Goal: Ask a question

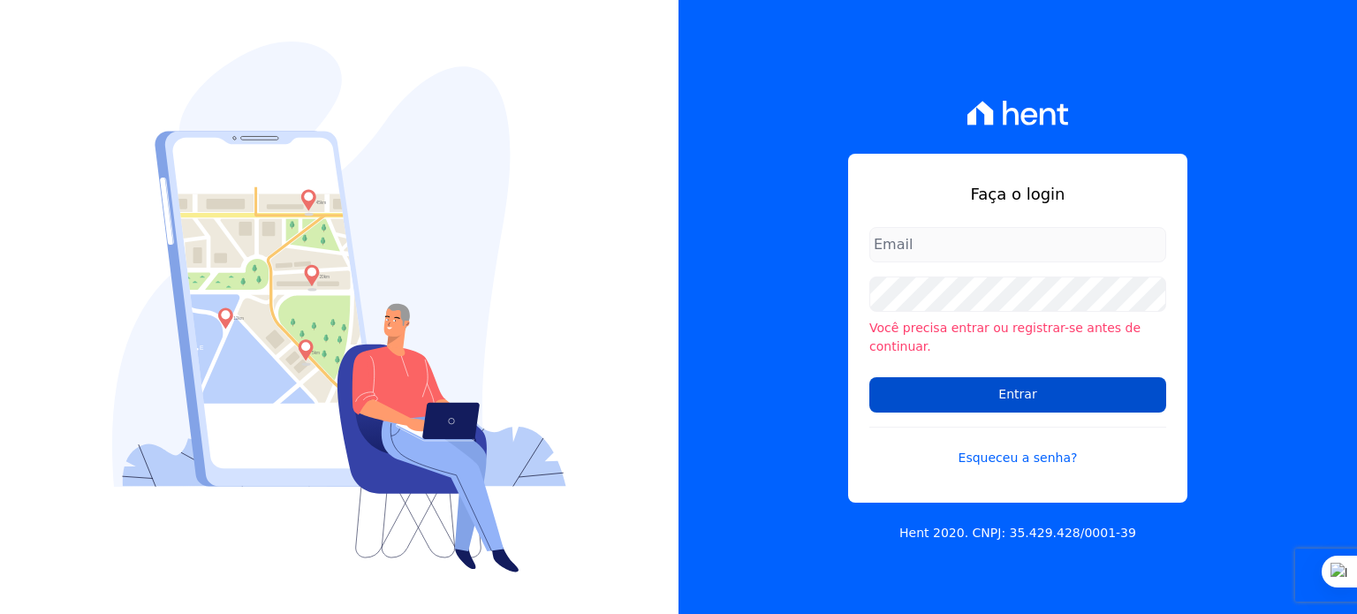
type input "rodrigo.villalva@grupozarin.com.br"
click at [1035, 388] on input "Entrar" at bounding box center [1017, 394] width 297 height 35
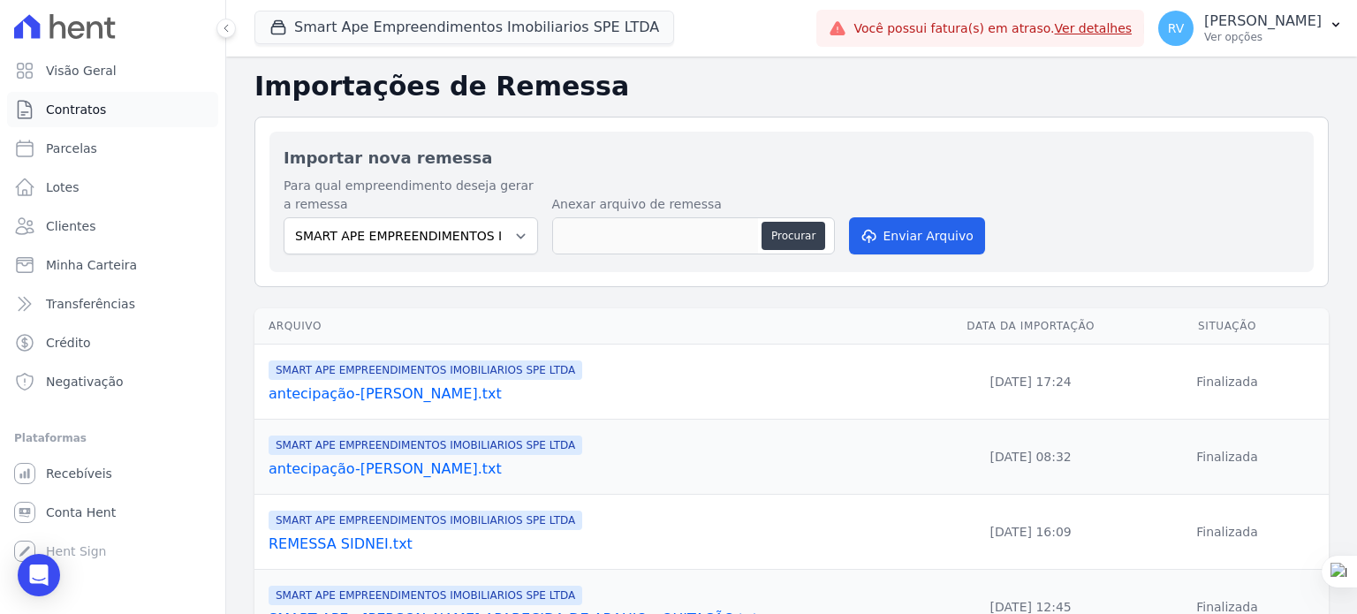
click at [77, 114] on span "Contratos" at bounding box center [76, 110] width 60 height 18
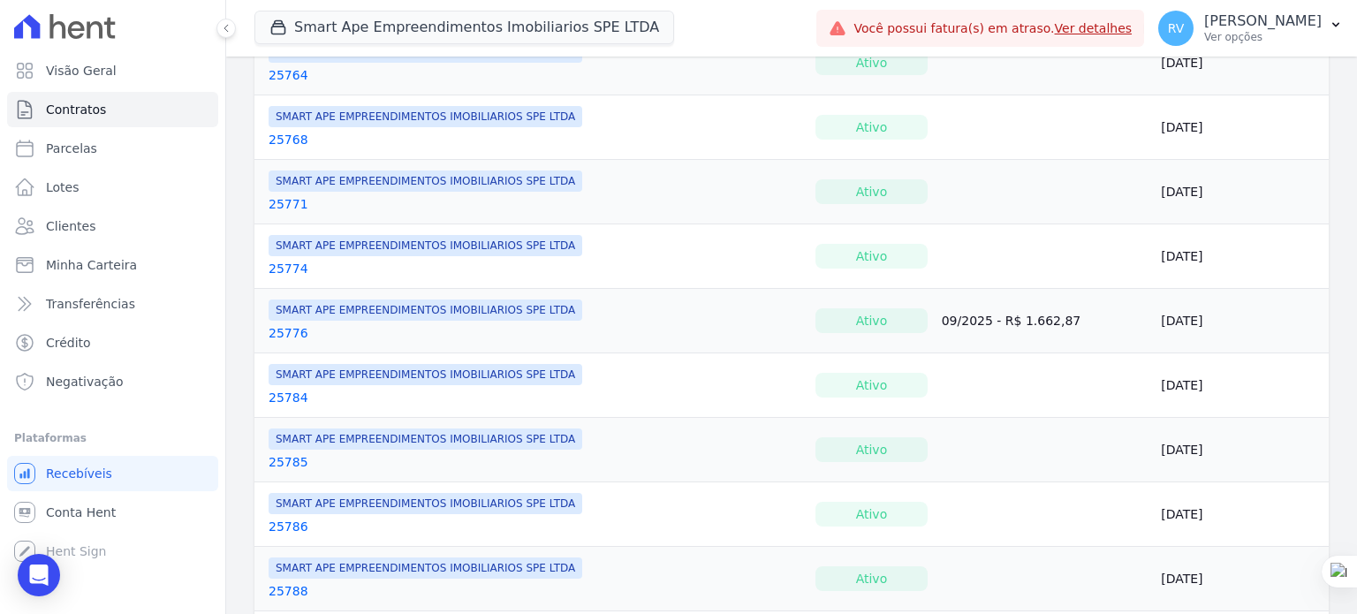
scroll to position [618, 0]
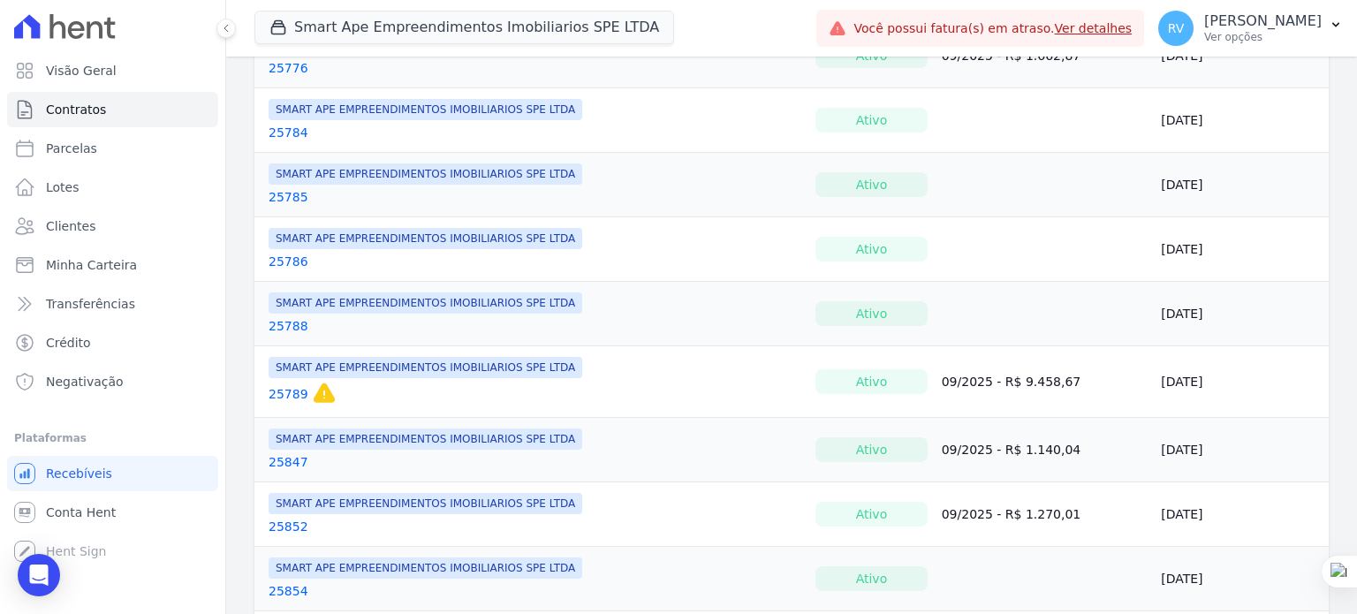
click at [280, 385] on link "25789" at bounding box center [289, 394] width 40 height 18
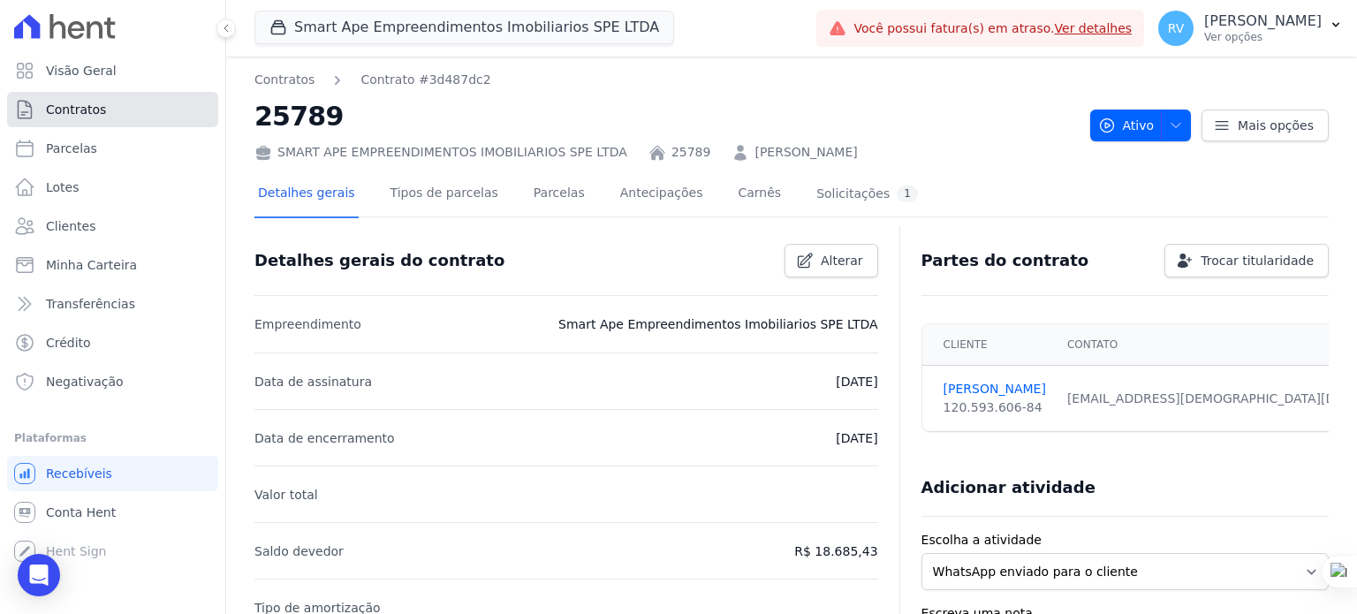
click at [74, 109] on span "Contratos" at bounding box center [76, 110] width 60 height 18
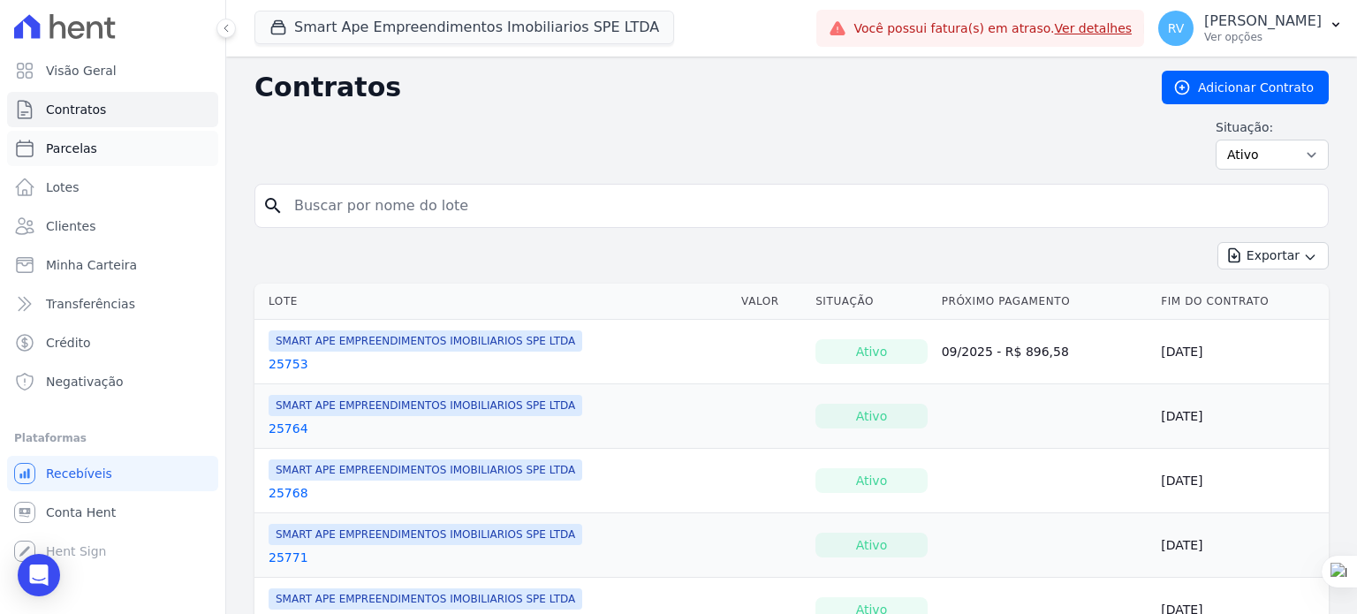
click at [57, 151] on span "Parcelas" at bounding box center [71, 149] width 51 height 18
click at [60, 69] on span "Visão Geral" at bounding box center [81, 71] width 71 height 18
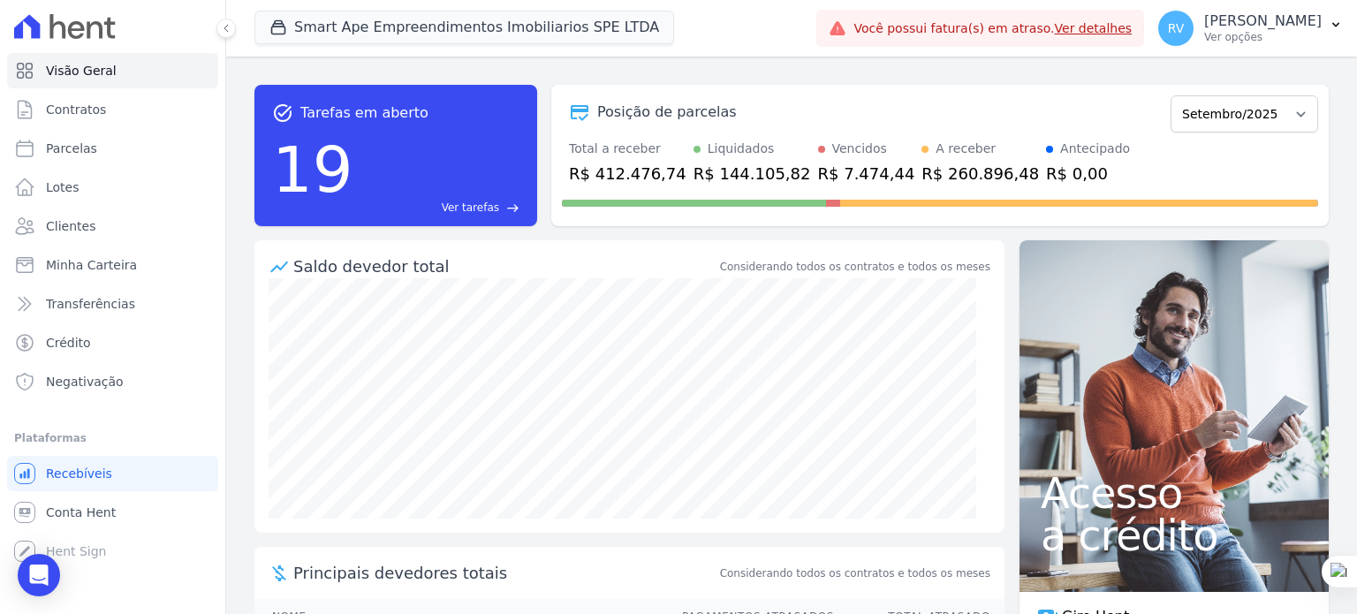
scroll to position [265, 0]
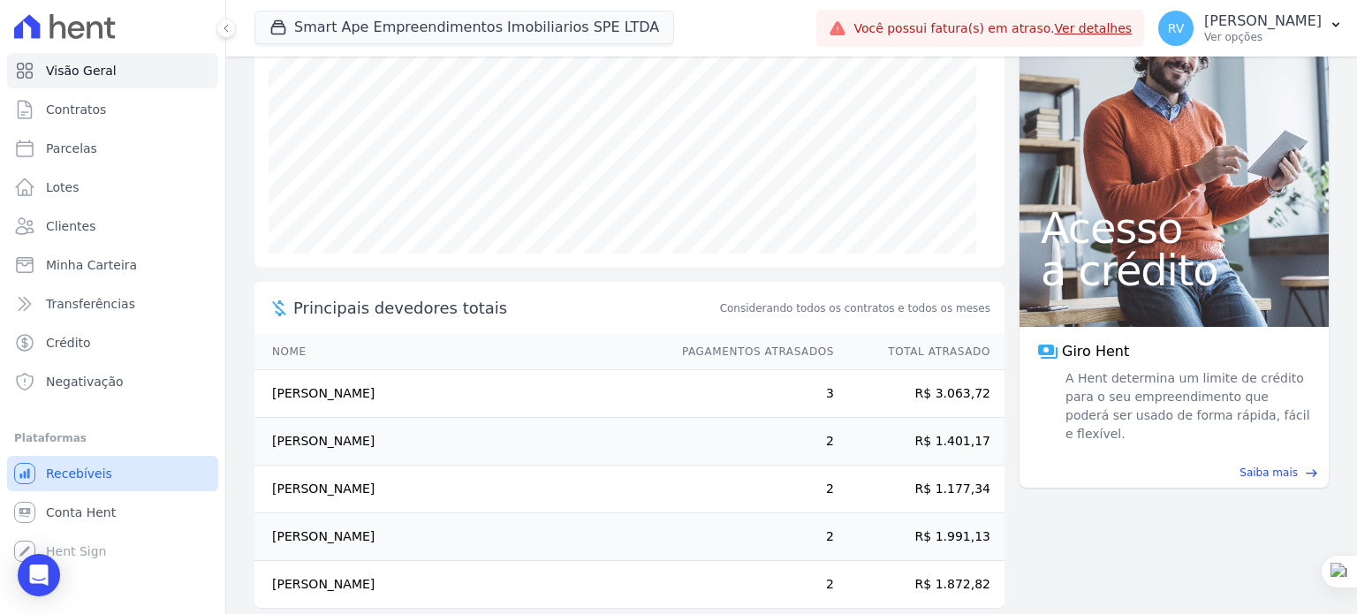
click at [91, 477] on span "Recebíveis" at bounding box center [79, 474] width 66 height 18
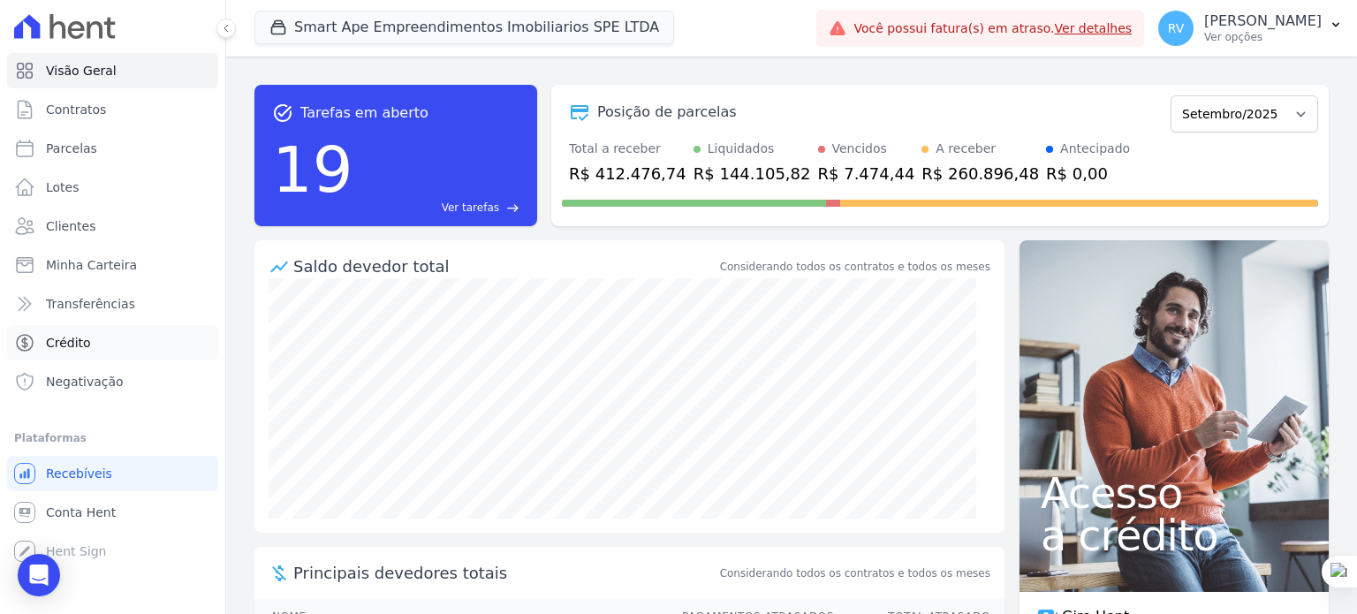
click at [80, 342] on span "Crédito" at bounding box center [68, 343] width 45 height 18
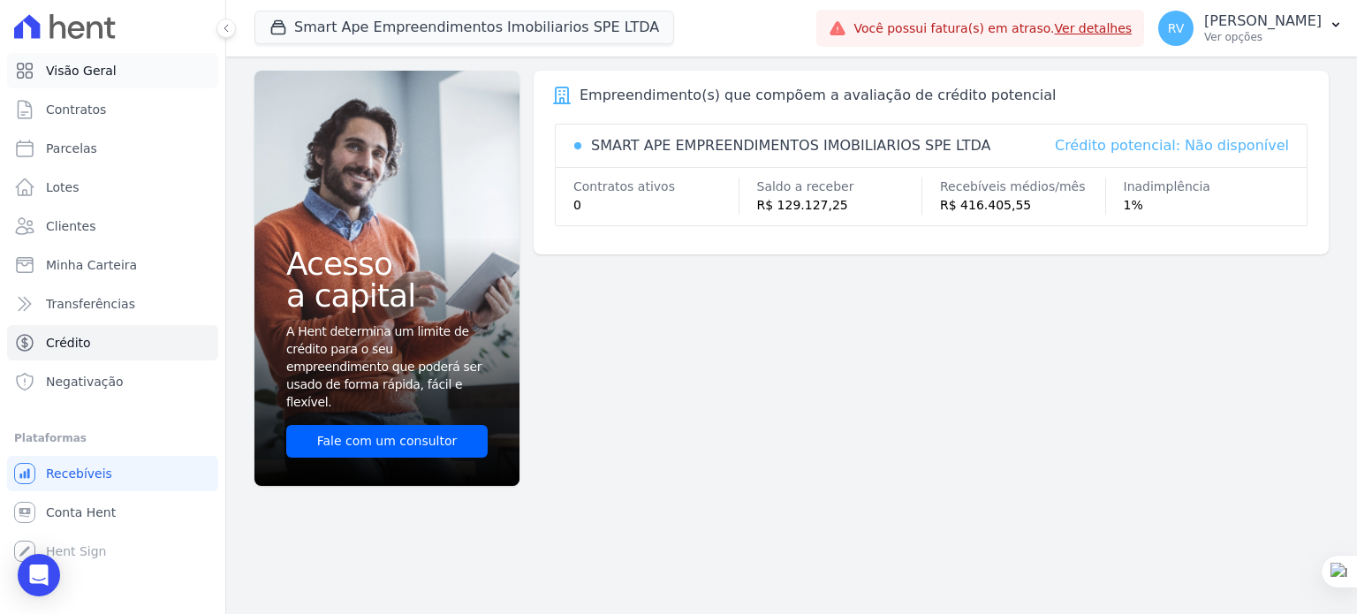
click at [80, 75] on span "Visão Geral" at bounding box center [81, 71] width 71 height 18
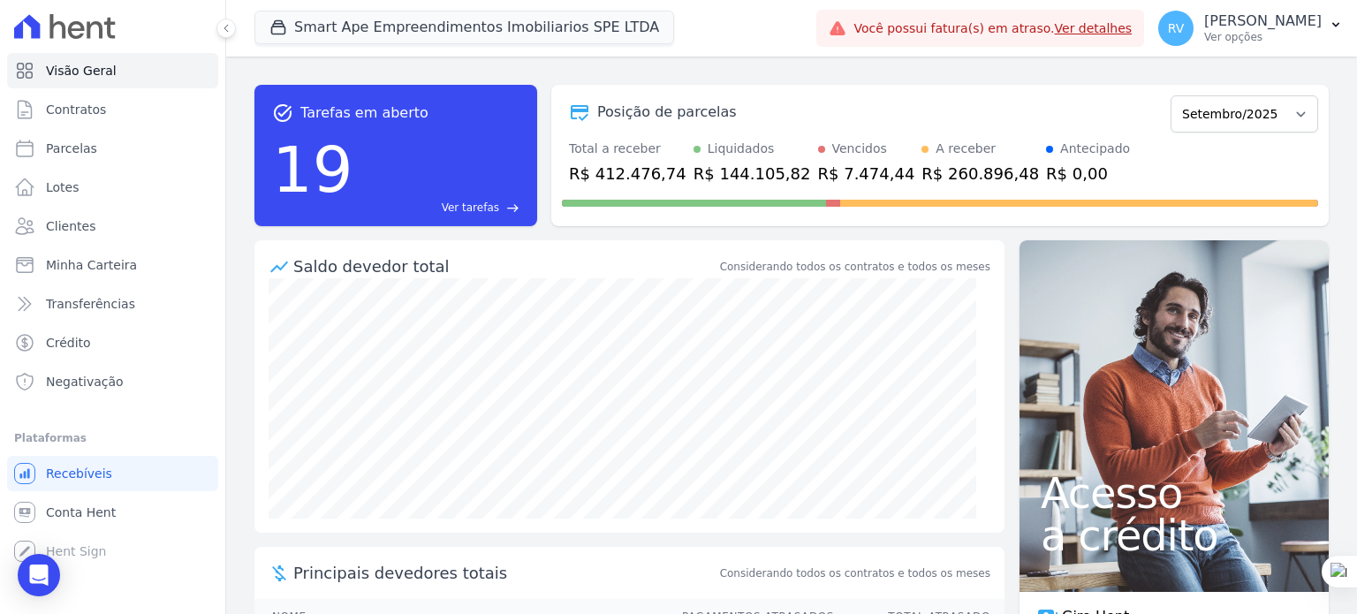
click at [997, 28] on span "Você possui fatura(s) em atraso. Ver detalhes" at bounding box center [992, 28] width 278 height 19
click at [1110, 31] on link "Ver detalhes" at bounding box center [1094, 28] width 78 height 14
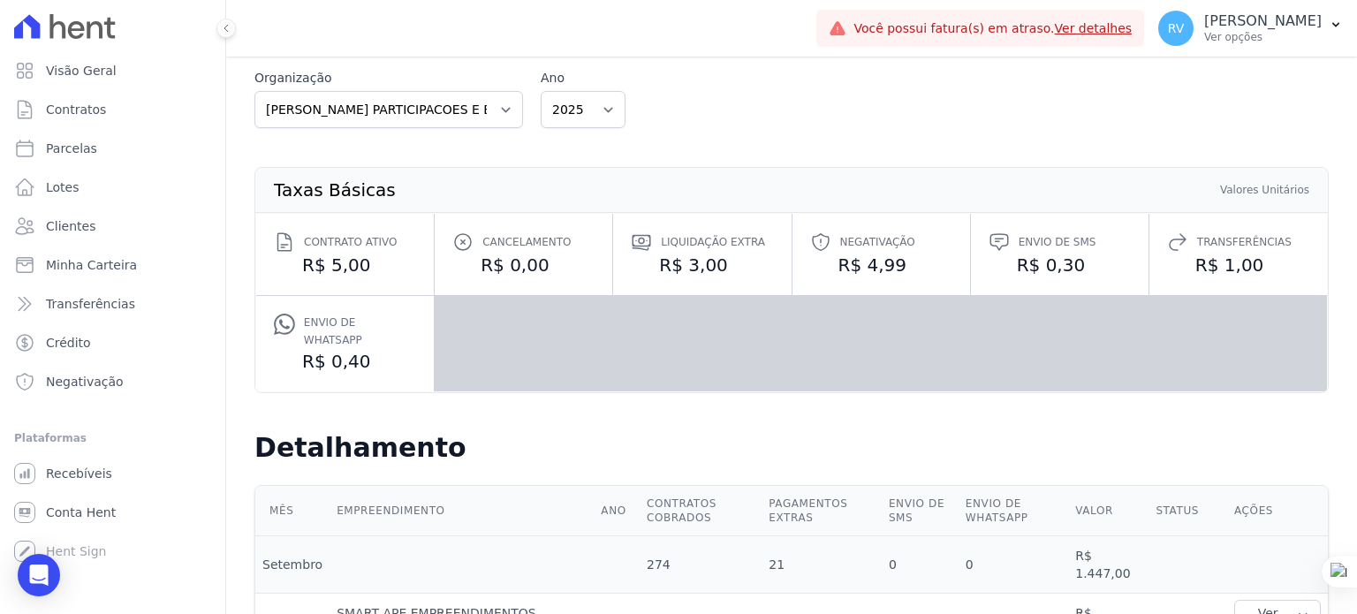
scroll to position [177, 0]
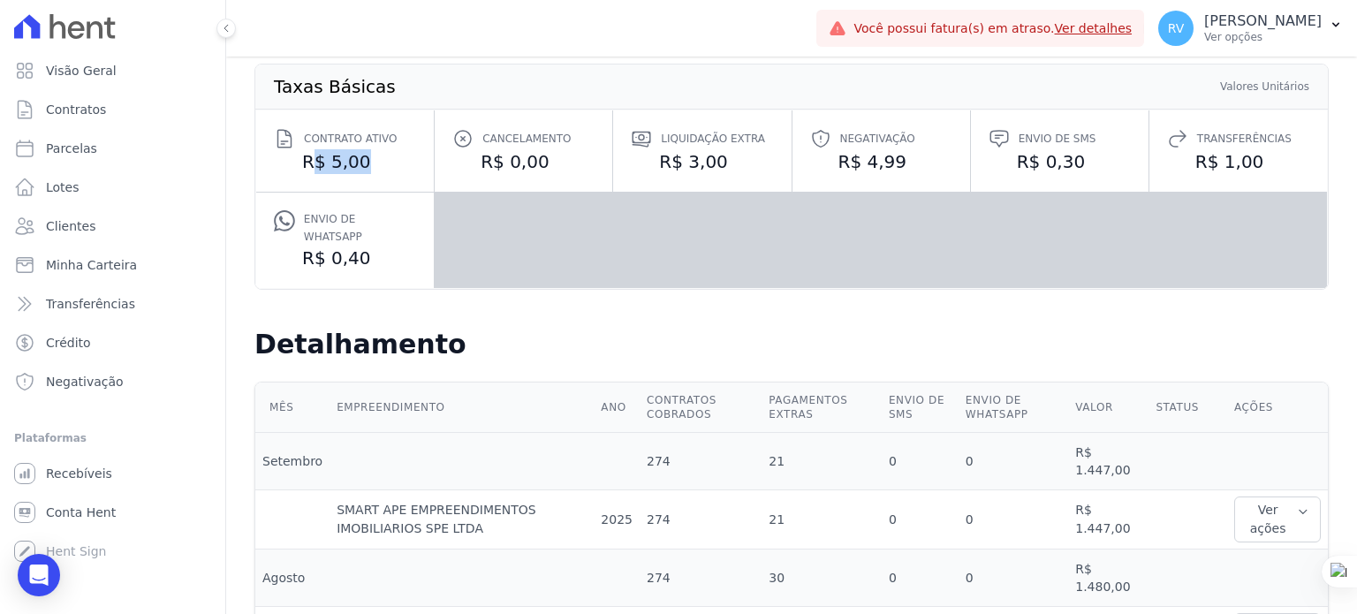
drag, startPoint x: 311, startPoint y: 161, endPoint x: 382, endPoint y: 165, distance: 70.8
click at [382, 165] on dd "R$ 5,00" at bounding box center [345, 161] width 142 height 25
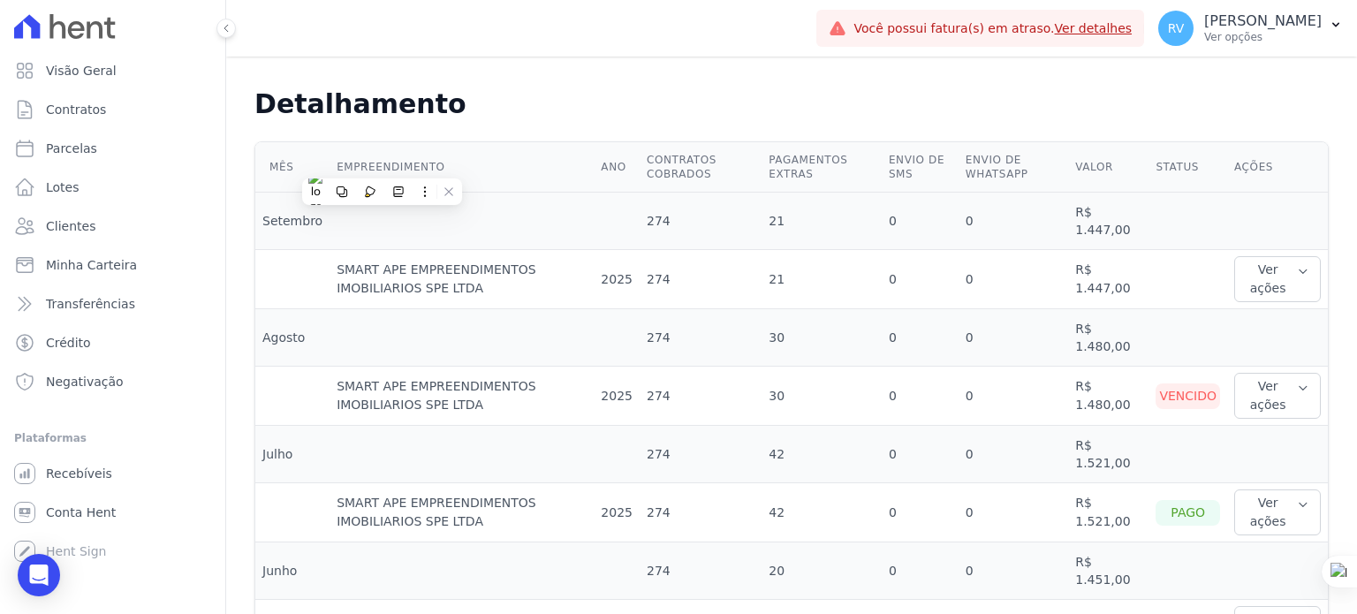
scroll to position [442, 0]
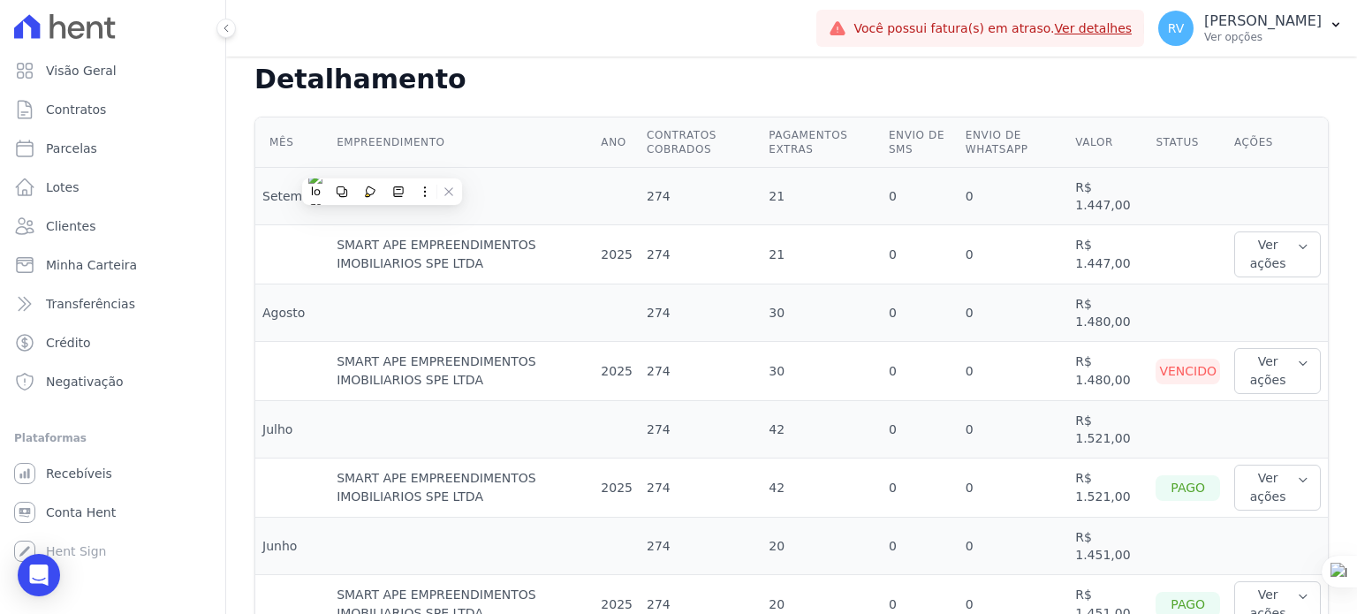
click at [1064, 363] on td "0" at bounding box center [1013, 371] width 110 height 59
click at [1246, 356] on button "Ver ações" at bounding box center [1277, 371] width 87 height 46
click at [1268, 442] on link "Nota fiscal eletrônica" at bounding box center [1306, 451] width 131 height 19
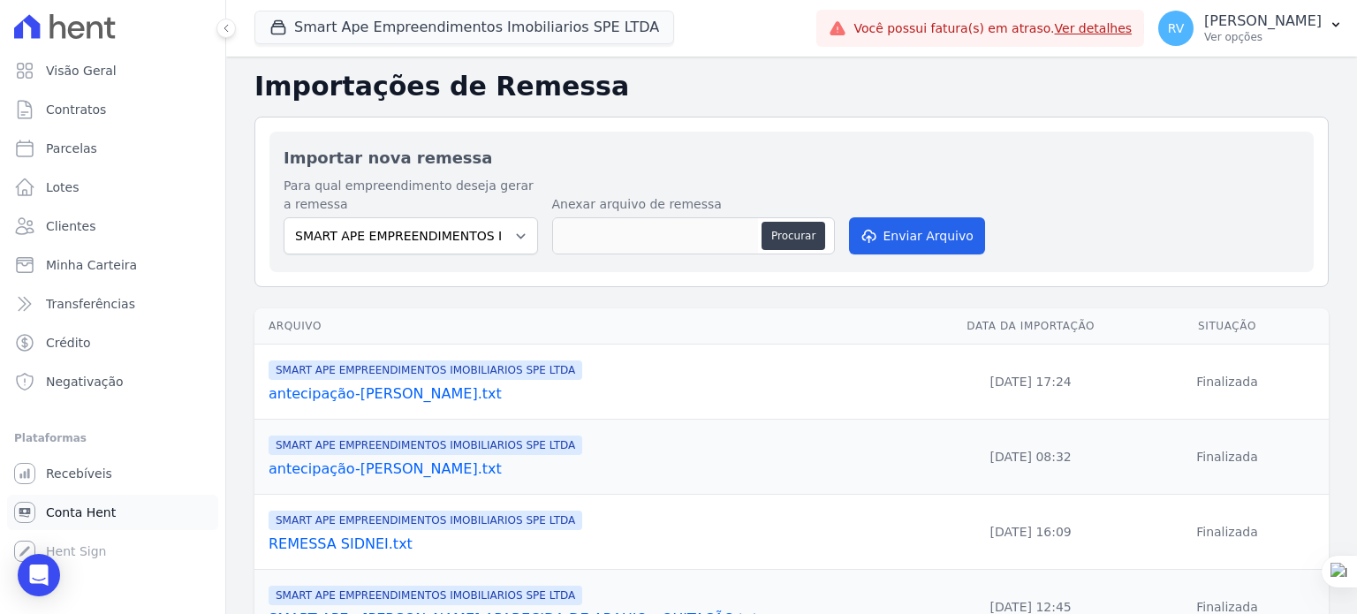
click at [96, 511] on span "Conta Hent" at bounding box center [81, 513] width 70 height 18
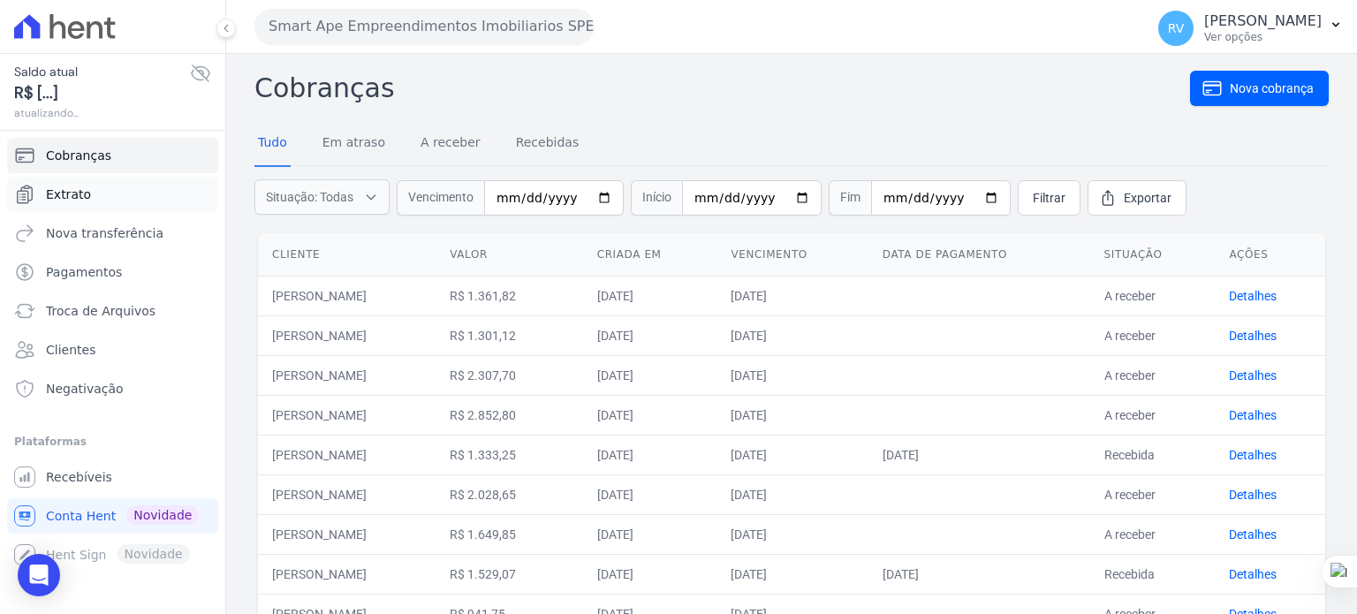
click at [87, 193] on link "Extrato" at bounding box center [112, 194] width 211 height 35
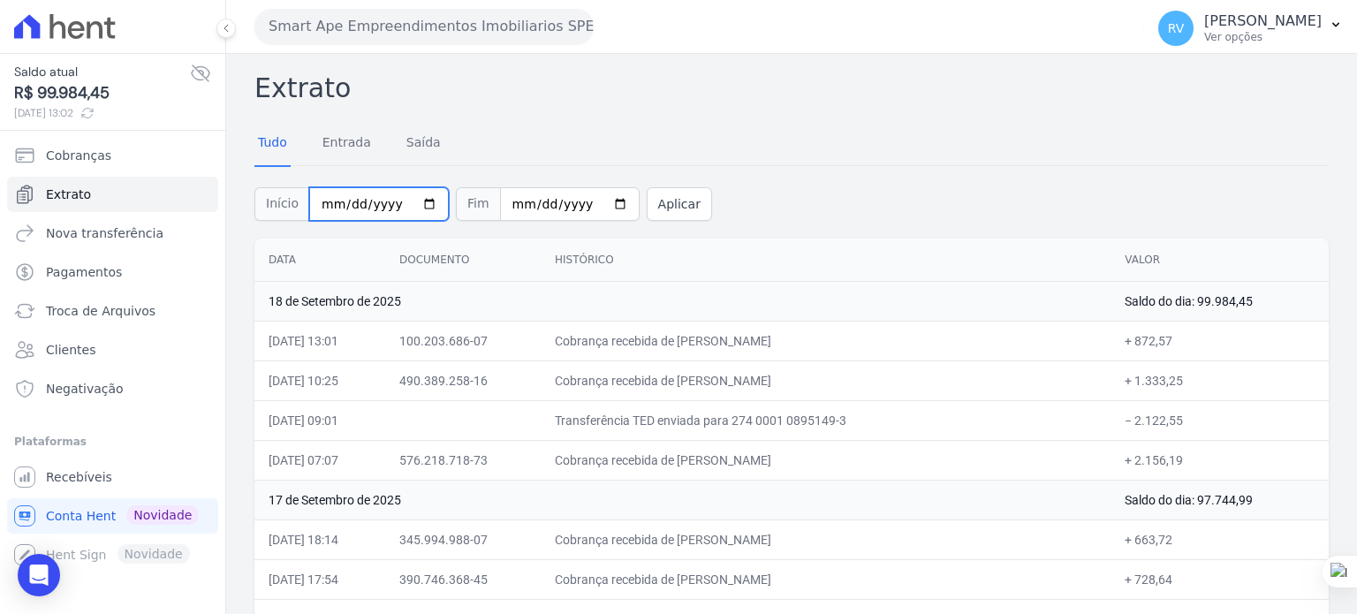
click at [418, 204] on input "2025-09-01" at bounding box center [379, 204] width 140 height 34
type input "2025-09-16"
click at [594, 193] on input "2025-09-18" at bounding box center [570, 204] width 140 height 34
click at [596, 200] on input "2025-09-18" at bounding box center [570, 204] width 140 height 34
type input "2025-09-16"
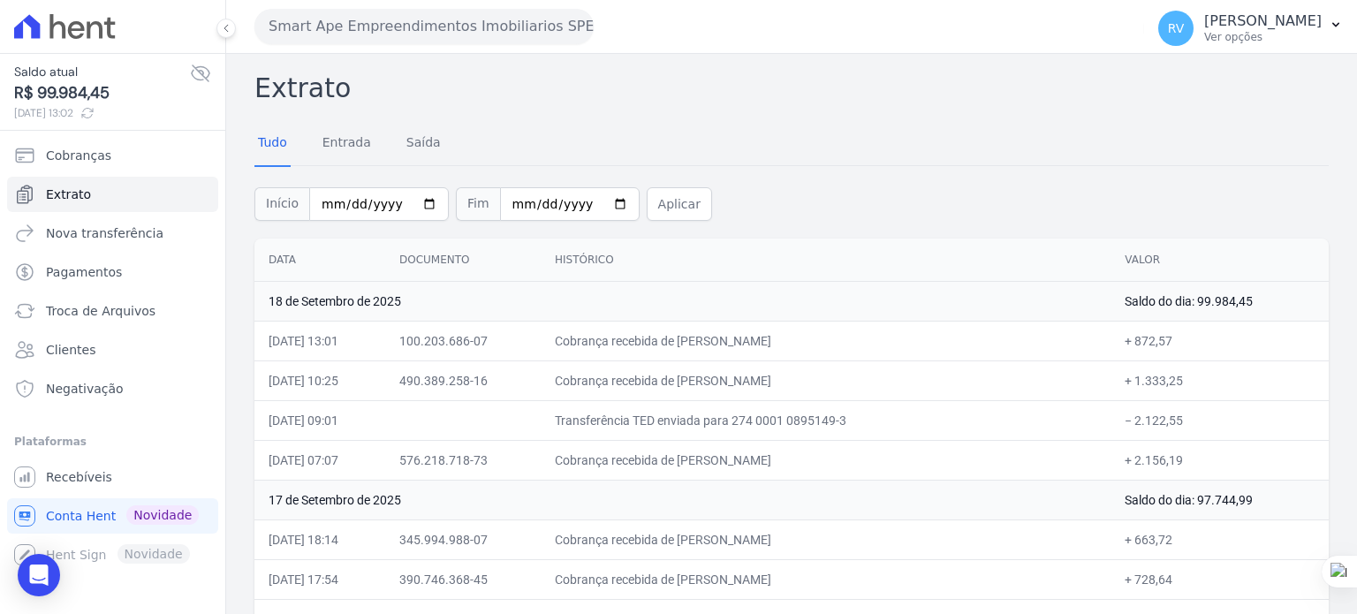
click at [651, 222] on div "Início 2025-09-16 Fim 2025-09-16 Aplicar" at bounding box center [791, 201] width 1074 height 73
click at [650, 208] on button "Aplicar" at bounding box center [679, 204] width 65 height 34
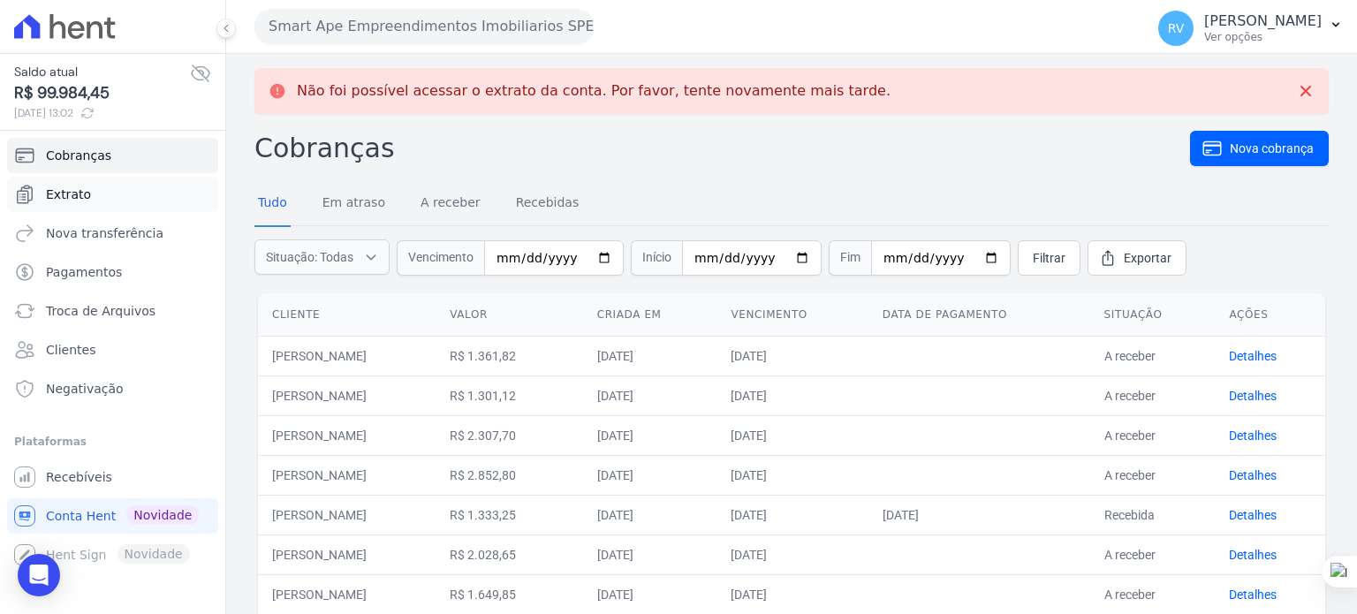
click at [114, 181] on link "Extrato" at bounding box center [112, 194] width 211 height 35
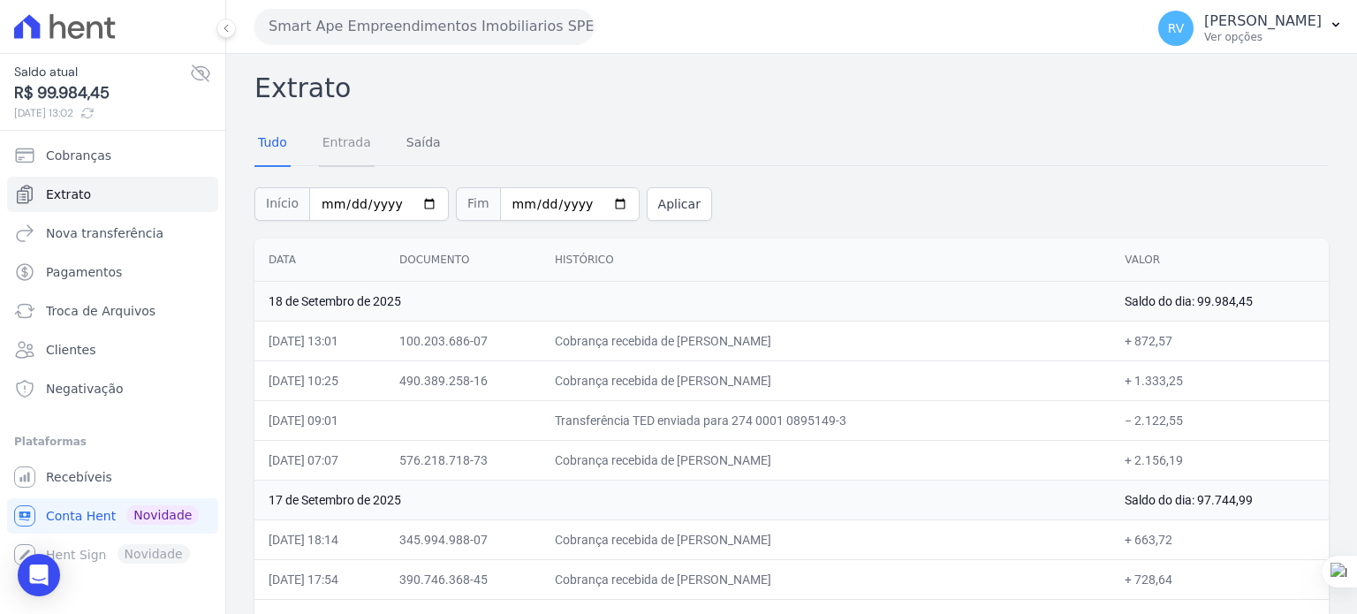
click at [332, 144] on link "Entrada" at bounding box center [347, 144] width 56 height 46
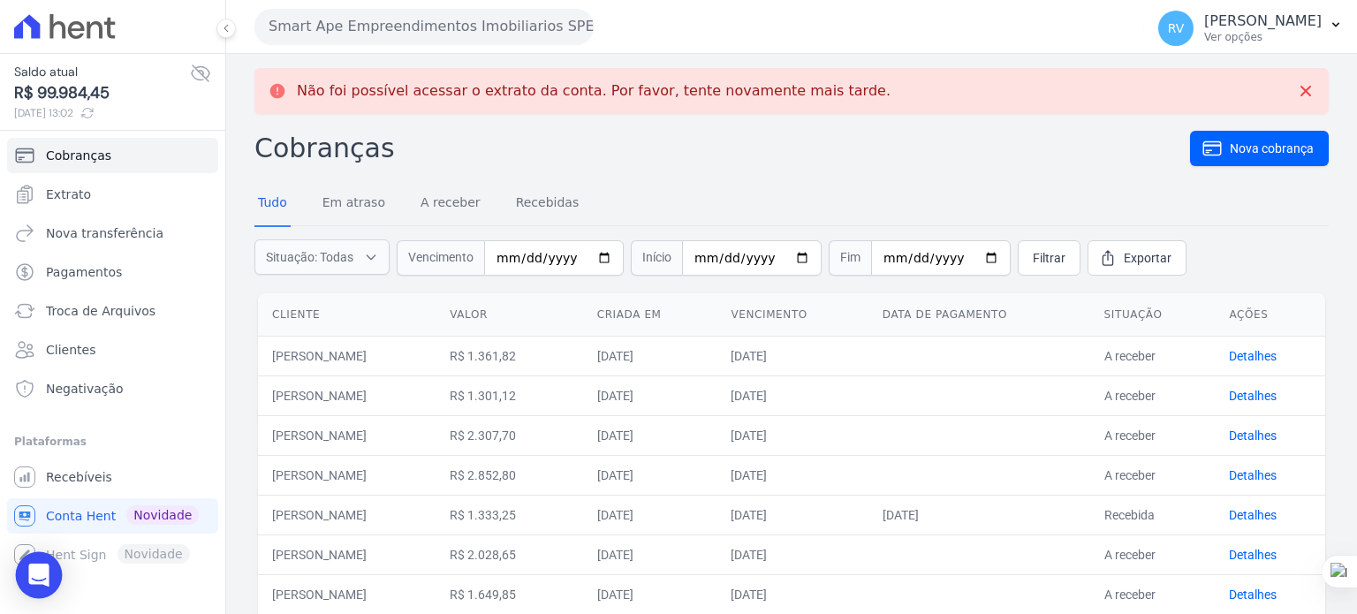
drag, startPoint x: 45, startPoint y: 574, endPoint x: 58, endPoint y: 572, distance: 13.4
click at [45, 574] on icon "Open Intercom Messenger" at bounding box center [38, 575] width 20 height 23
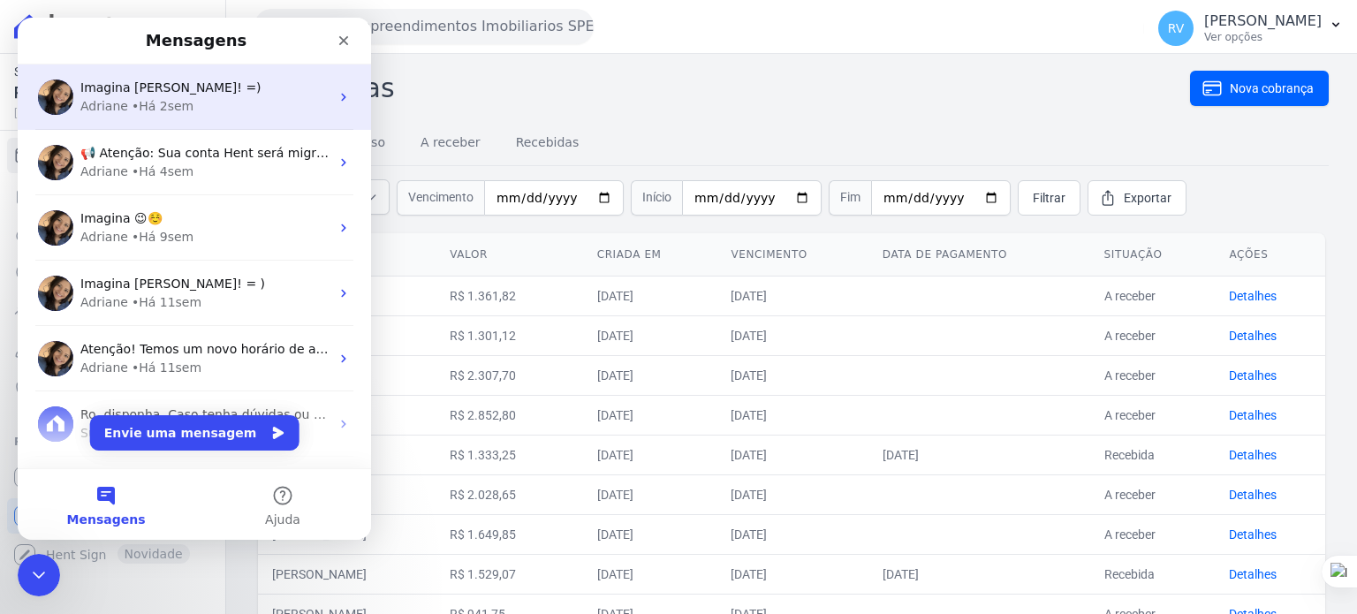
click at [177, 86] on span "Imagina Rodrigo! =)" at bounding box center [170, 87] width 181 height 14
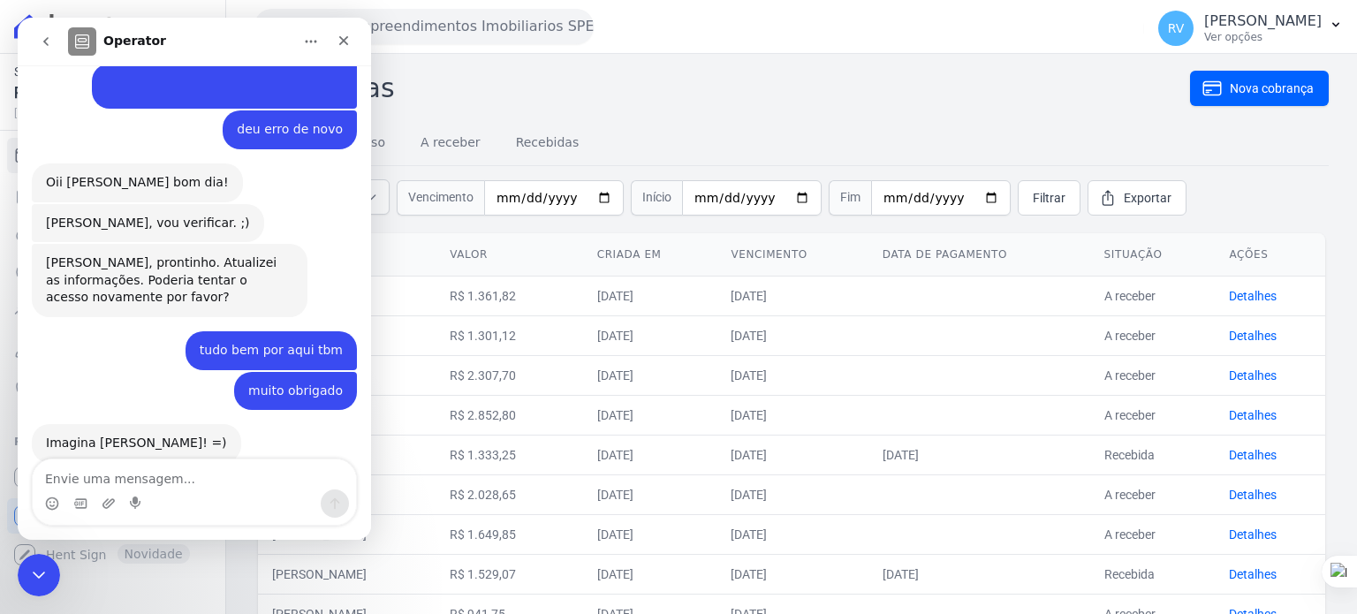
scroll to position [981, 0]
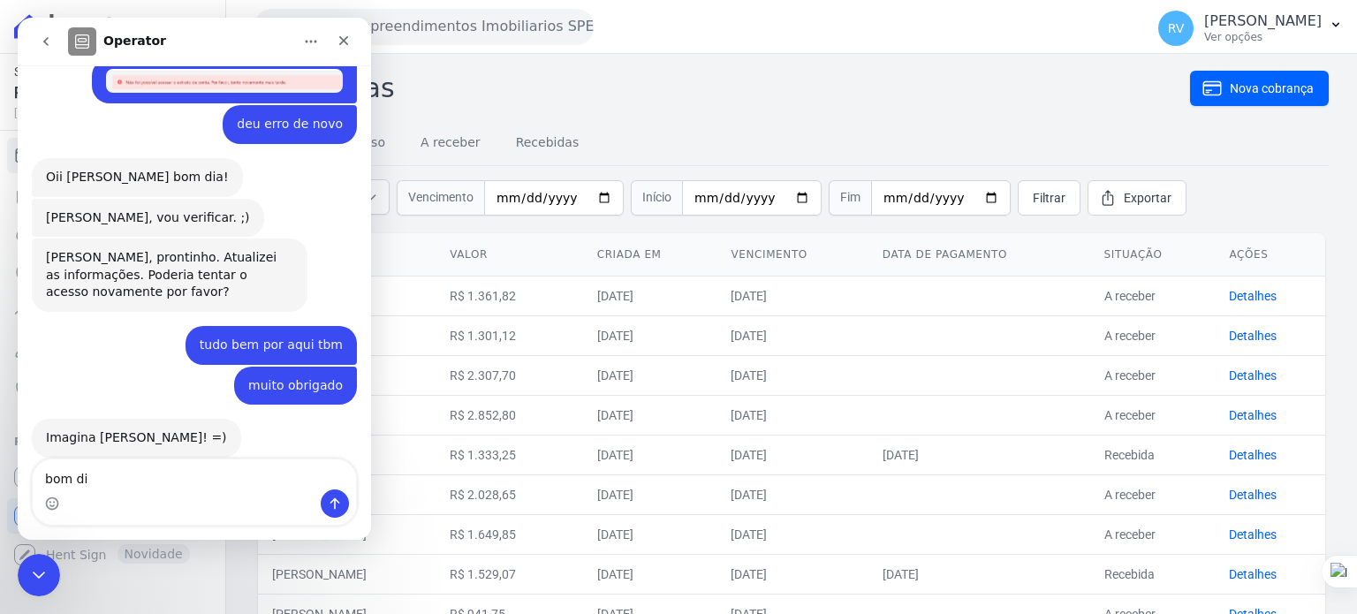
type textarea "bom dia"
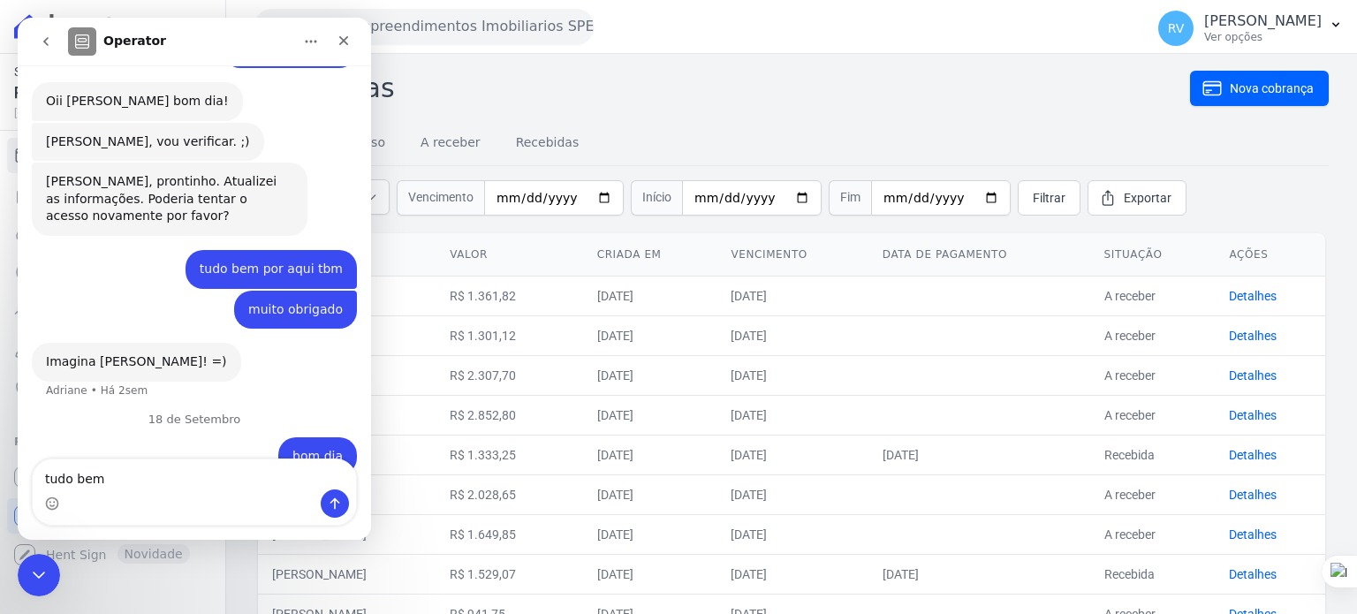
type textarea "tudo bem ?"
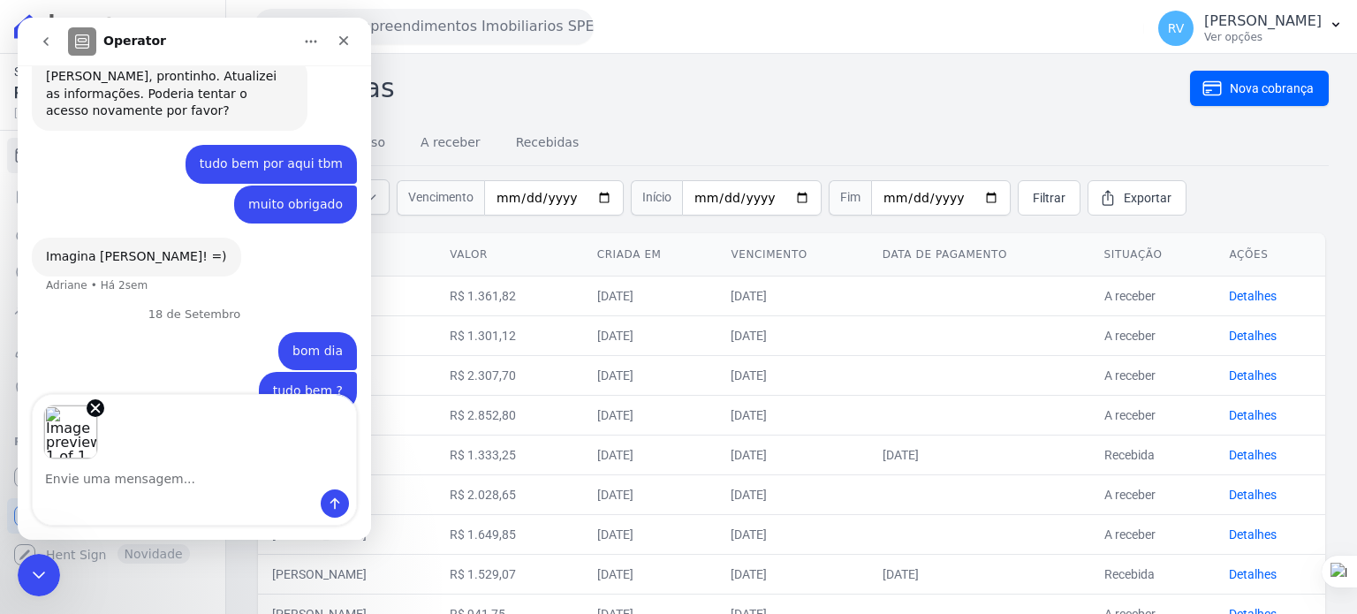
scroll to position [1148, 0]
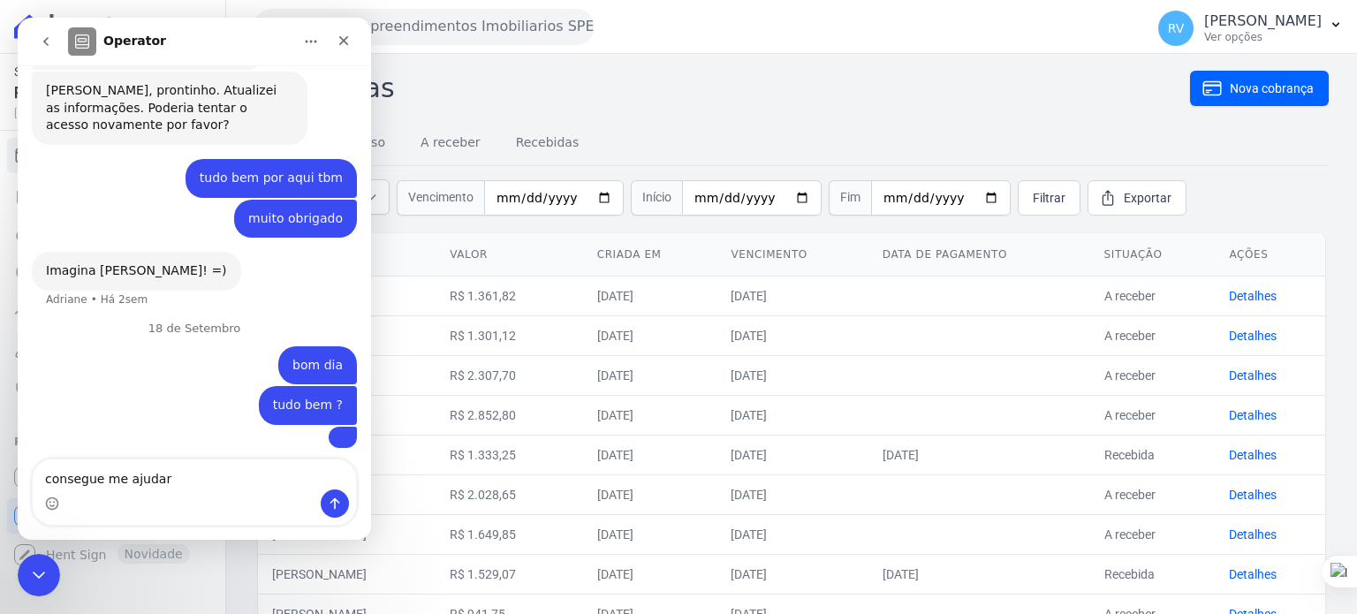
type textarea "consegue me ajudar"
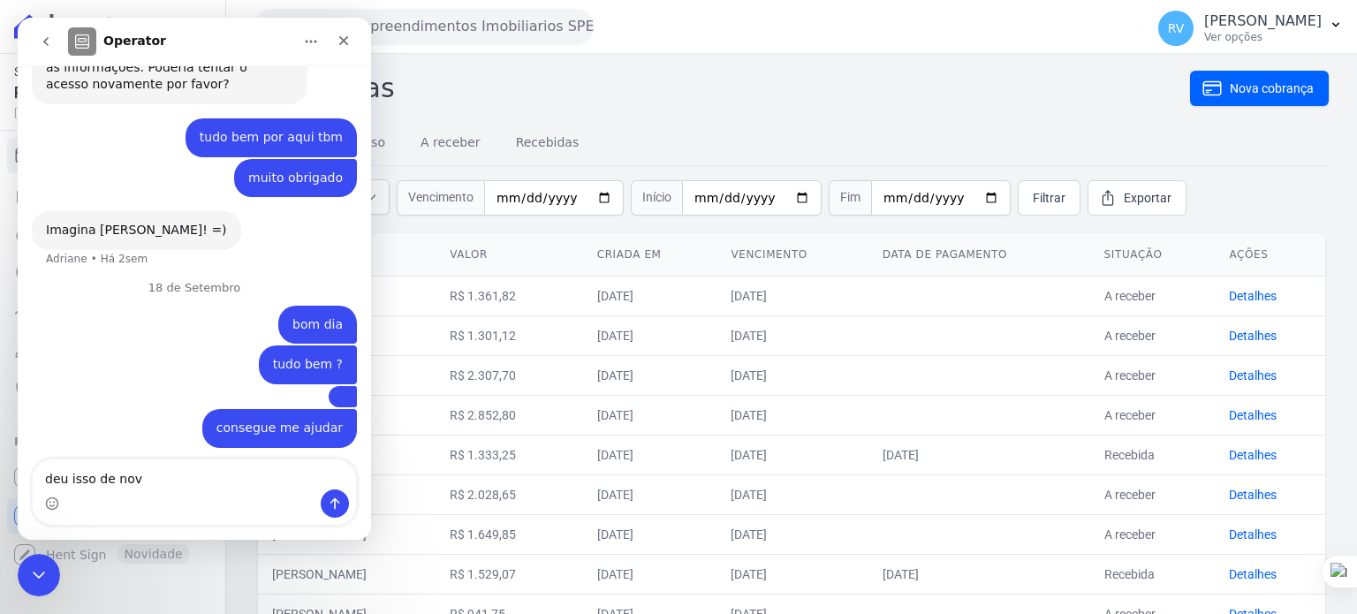
type textarea "deu isso de novo"
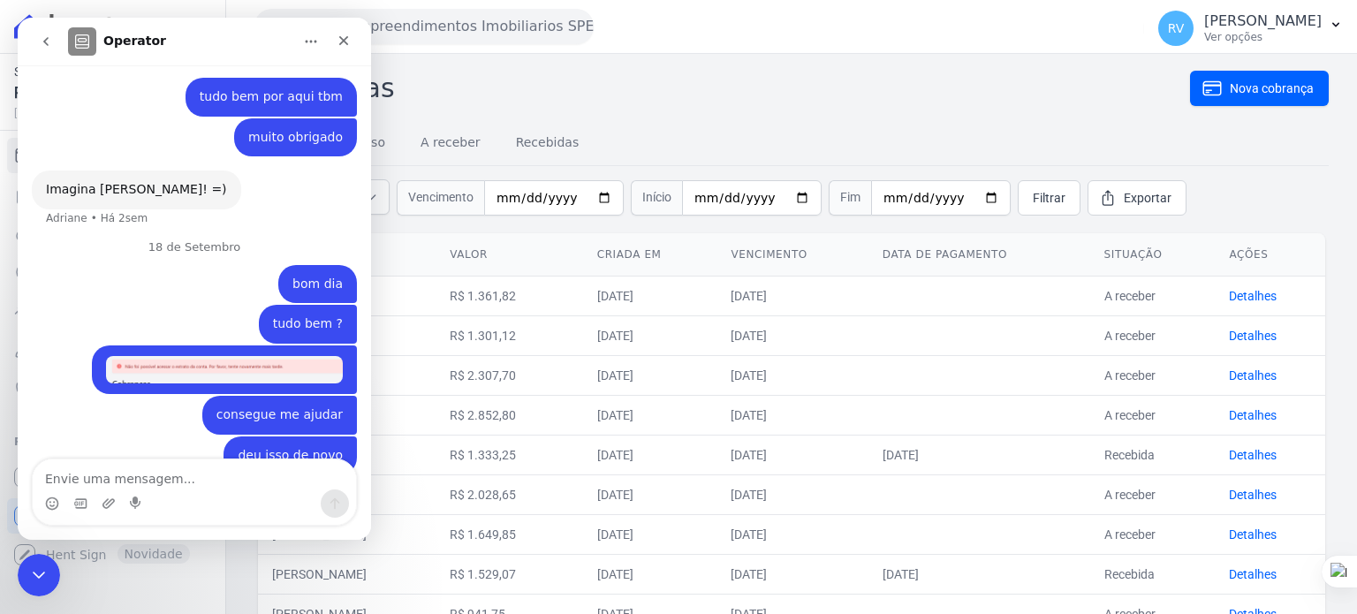
click at [723, 89] on h2 "Cobranças" at bounding box center [722, 88] width 936 height 40
